Goal: Find specific page/section: Find specific page/section

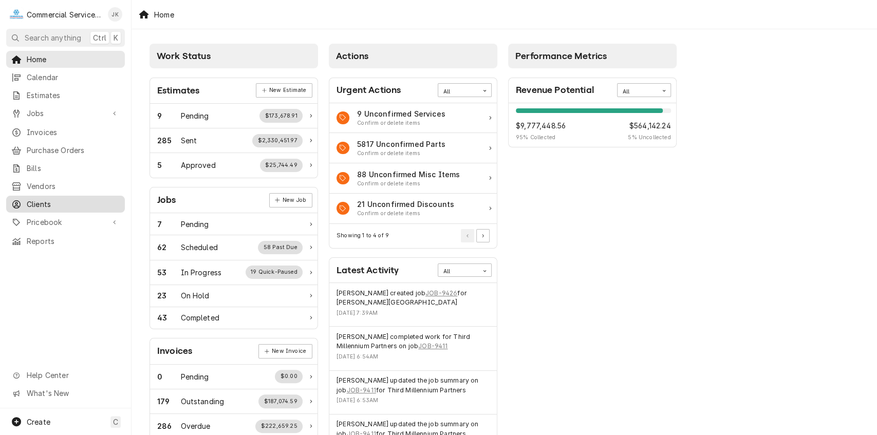
click at [65, 199] on span "Clients" at bounding box center [73, 204] width 93 height 11
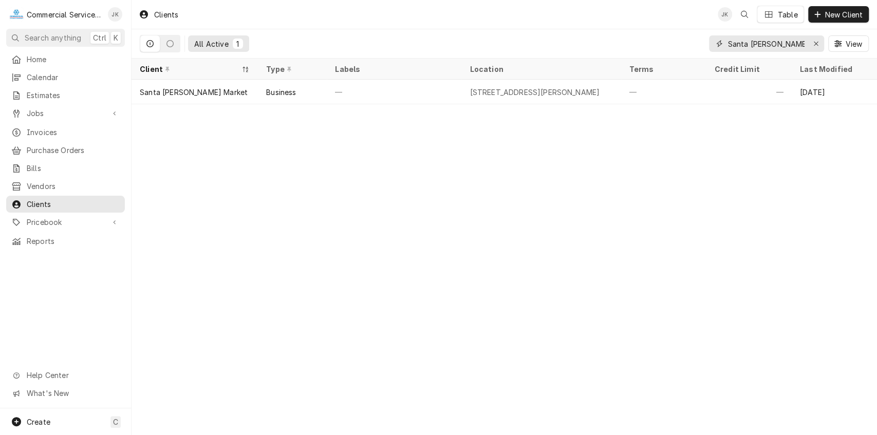
click at [798, 42] on input "Santa Cruz Market" at bounding box center [765, 43] width 77 height 16
type input "S"
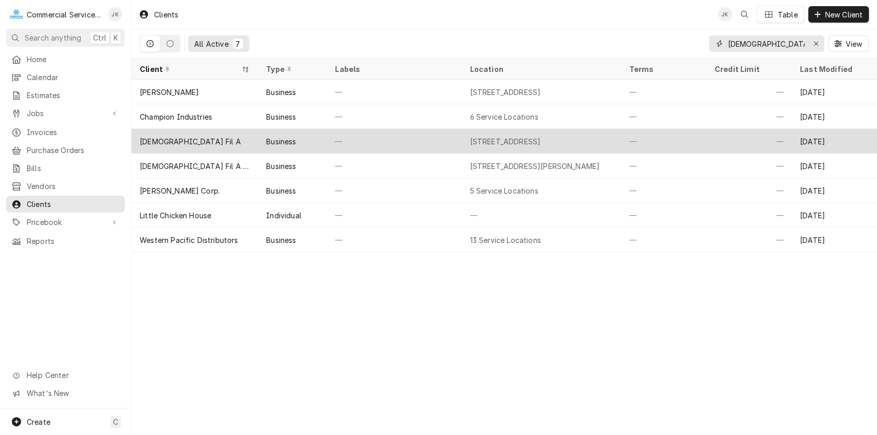
type input "[DEMOGRAPHIC_DATA]"
click at [540, 138] on div "[STREET_ADDRESS]" at bounding box center [504, 141] width 71 height 11
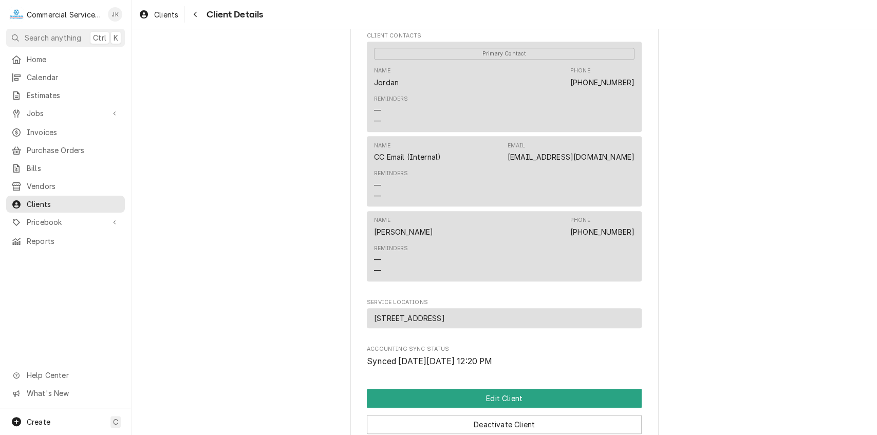
scroll to position [346, 0]
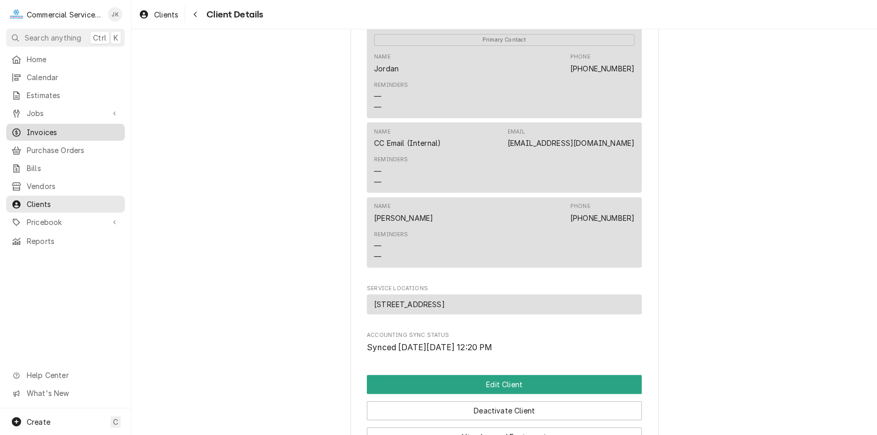
click at [49, 128] on span "Invoices" at bounding box center [73, 132] width 93 height 11
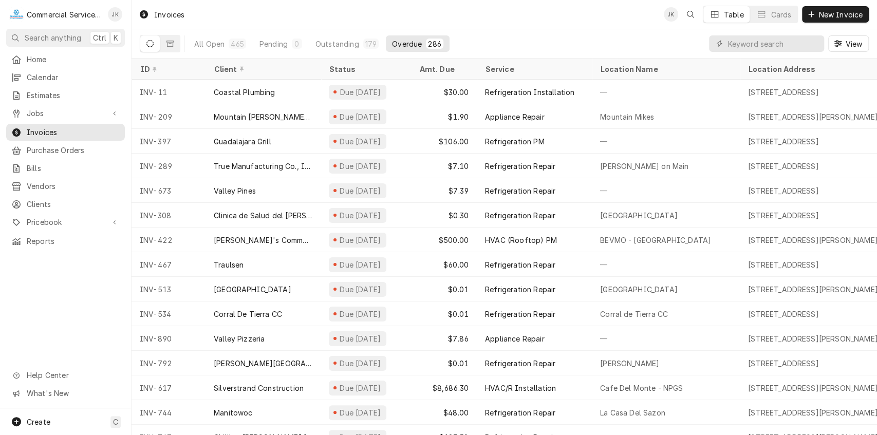
click at [426, 41] on div "286" at bounding box center [434, 44] width 17 height 10
click at [794, 42] on input "Dynamic Content Wrapper" at bounding box center [772, 43] width 91 height 16
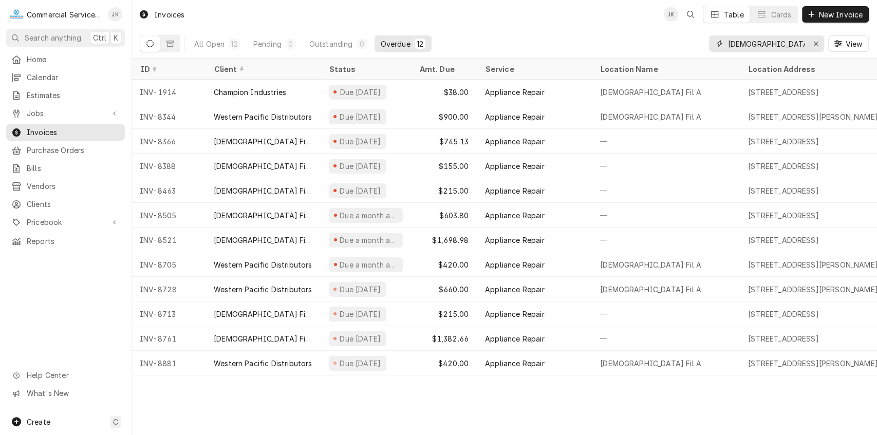
type input "[DEMOGRAPHIC_DATA] Fil A"
click at [401, 40] on div "Overdue" at bounding box center [395, 44] width 30 height 11
